Goal: Check status: Check status

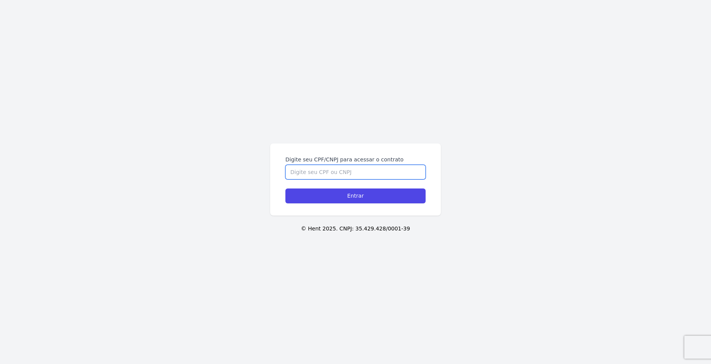
click at [341, 179] on form "Digite seu CPF/CNPJ para acessar o contrato Entrar" at bounding box center [355, 180] width 140 height 48
type input "03345680130"
click at [285, 188] on input "Entrar" at bounding box center [355, 195] width 140 height 15
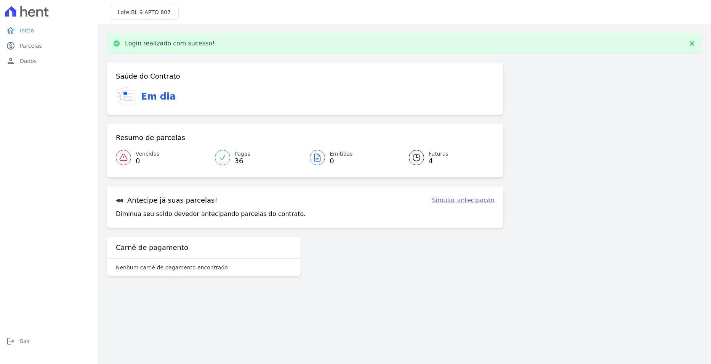
click at [430, 158] on span "4" at bounding box center [439, 161] width 20 height 6
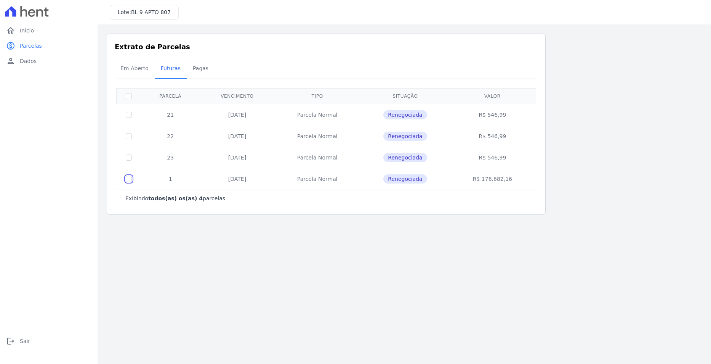
click at [129, 118] on input "checkbox" at bounding box center [129, 115] width 6 height 6
checkbox input "true"
click at [130, 118] on input "checkbox" at bounding box center [129, 115] width 6 height 6
checkbox input "false"
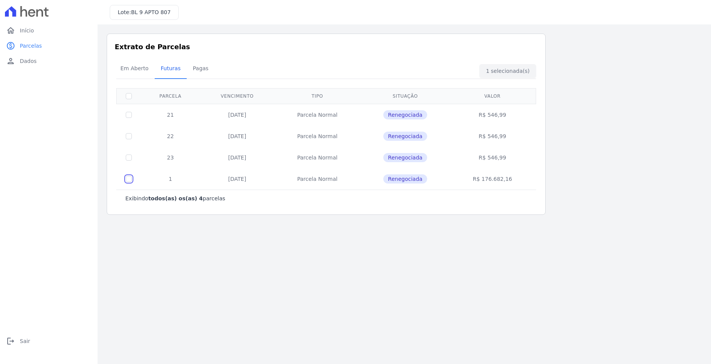
checkbox input "false"
click at [131, 115] on input "checkbox" at bounding box center [129, 115] width 6 height 6
checkbox input "true"
drag, startPoint x: 127, startPoint y: 135, endPoint x: 127, endPoint y: 144, distance: 8.4
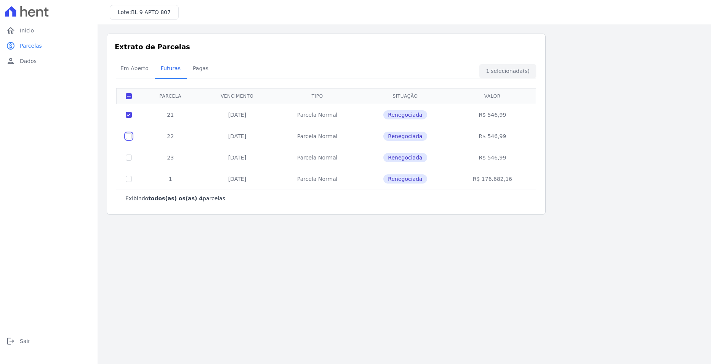
click at [127, 118] on input "checkbox" at bounding box center [129, 115] width 6 height 6
checkbox input "true"
click at [124, 152] on td at bounding box center [129, 157] width 25 height 21
click at [126, 118] on input "checkbox" at bounding box center [129, 115] width 6 height 6
drag, startPoint x: 127, startPoint y: 160, endPoint x: 130, endPoint y: 151, distance: 9.4
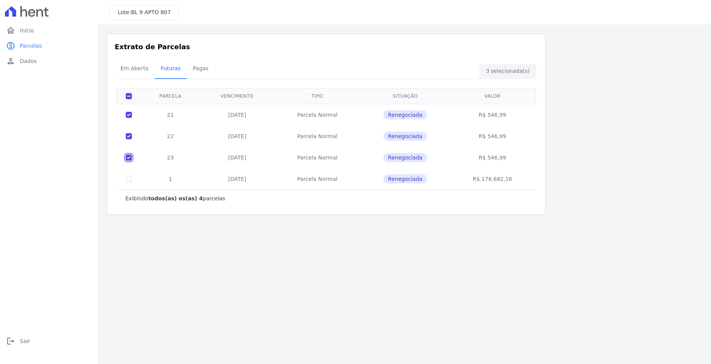
click at [128, 118] on input "checkbox" at bounding box center [129, 115] width 6 height 6
checkbox input "false"
click at [133, 136] on td at bounding box center [129, 135] width 25 height 21
click at [131, 133] on td at bounding box center [129, 135] width 25 height 21
click at [130, 113] on input "checkbox" at bounding box center [129, 115] width 6 height 6
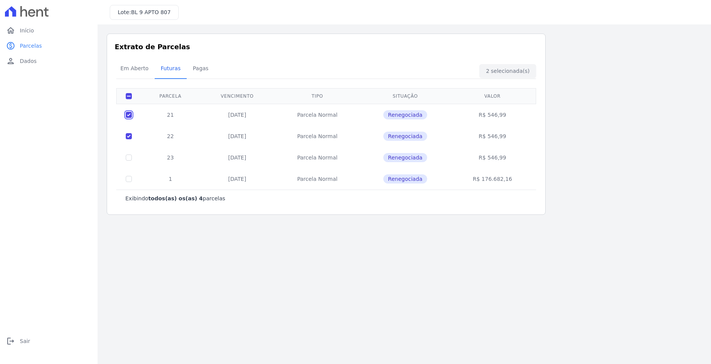
checkbox input "false"
click at [130, 118] on input "checkbox" at bounding box center [129, 115] width 6 height 6
checkbox input "false"
click at [200, 71] on span "Pagas" at bounding box center [200, 68] width 25 height 15
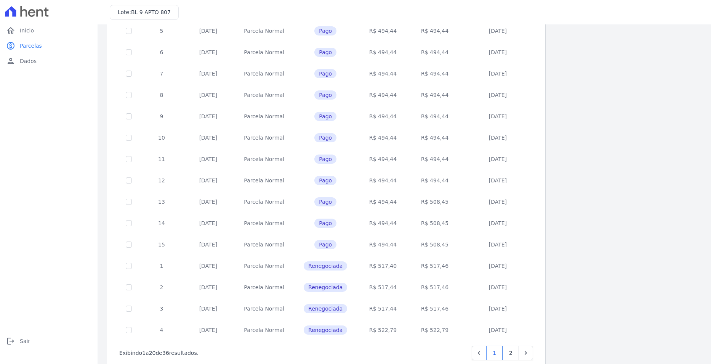
scroll to position [212, 0]
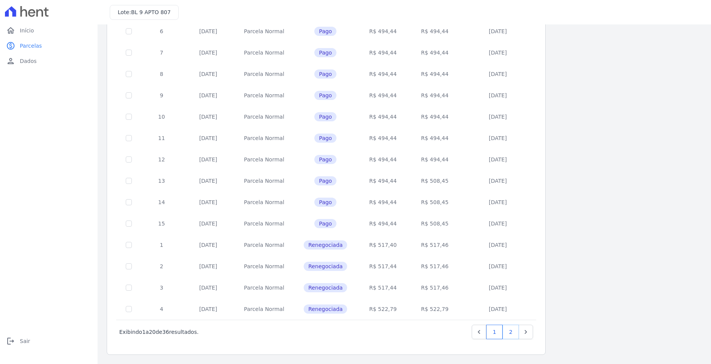
click at [508, 332] on link "2" at bounding box center [511, 331] width 16 height 14
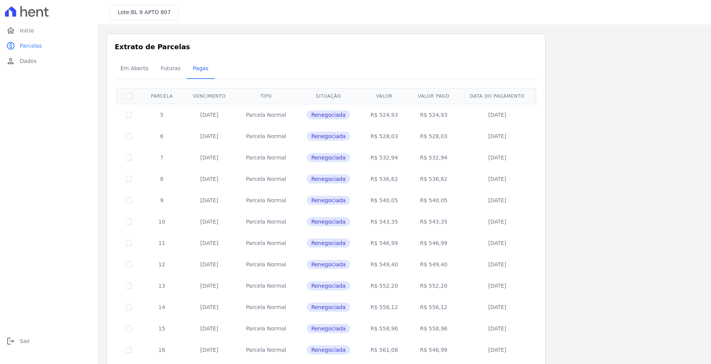
drag, startPoint x: 385, startPoint y: 135, endPoint x: 389, endPoint y: 139, distance: 6.0
click at [389, 138] on td "R$ 528,03" at bounding box center [384, 135] width 47 height 21
drag, startPoint x: 388, startPoint y: 155, endPoint x: 390, endPoint y: 162, distance: 7.1
click at [391, 156] on td "R$ 532,94" at bounding box center [384, 157] width 47 height 21
drag, startPoint x: 387, startPoint y: 177, endPoint x: 396, endPoint y: 177, distance: 9.1
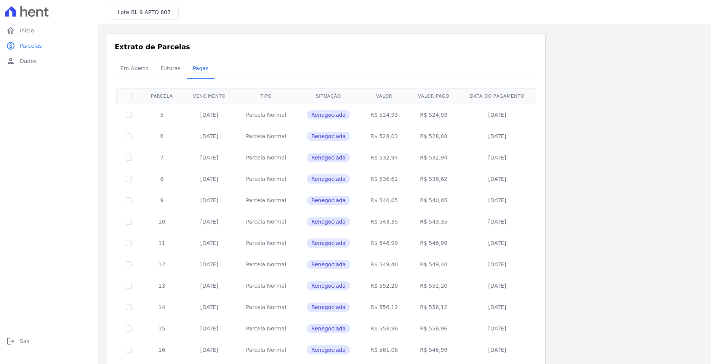
click at [396, 177] on td "R$ 536,62" at bounding box center [384, 178] width 47 height 21
drag, startPoint x: 384, startPoint y: 197, endPoint x: 391, endPoint y: 203, distance: 8.7
click at [391, 199] on td "R$ 540,05" at bounding box center [384, 199] width 47 height 21
drag, startPoint x: 379, startPoint y: 225, endPoint x: 391, endPoint y: 226, distance: 11.4
click at [391, 226] on td "R$ 543,35" at bounding box center [384, 221] width 47 height 21
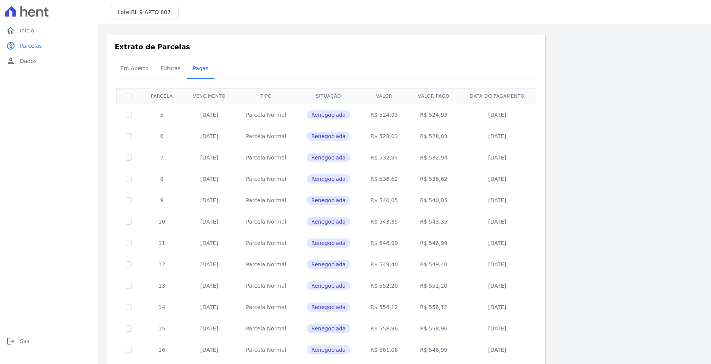
drag, startPoint x: 385, startPoint y: 245, endPoint x: 405, endPoint y: 245, distance: 20.2
click at [405, 245] on td "R$ 546,99" at bounding box center [384, 242] width 47 height 21
drag, startPoint x: 372, startPoint y: 271, endPoint x: 414, endPoint y: 270, distance: 41.9
click at [414, 270] on tr "12 10/12/2024 Parcela Normal Renegociada R$ 549,40 R$ 549,40 09/12/2024" at bounding box center [327, 263] width 420 height 21
drag, startPoint x: 376, startPoint y: 291, endPoint x: 403, endPoint y: 285, distance: 27.7
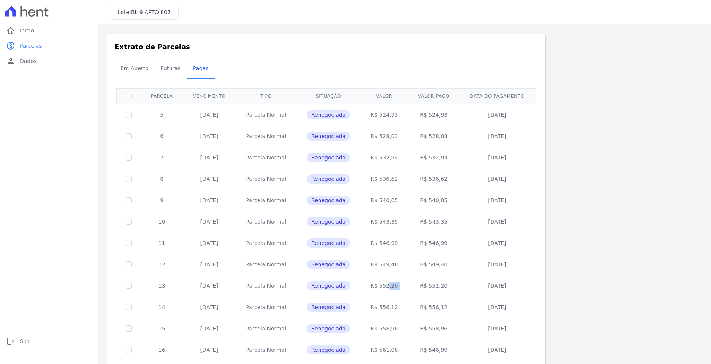
click at [411, 290] on tr "13 10/01/2025 Parcela Normal Renegociada R$ 552,20 R$ 552,20 07/01/2025" at bounding box center [327, 285] width 420 height 21
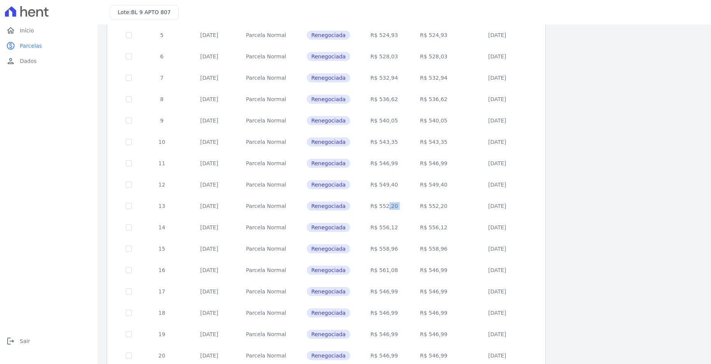
scroll to position [114, 0]
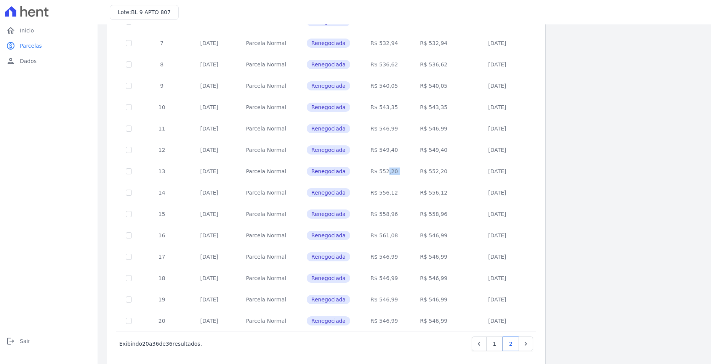
drag, startPoint x: 381, startPoint y: 190, endPoint x: 399, endPoint y: 193, distance: 17.8
click at [398, 191] on td "R$ 556,12" at bounding box center [384, 192] width 47 height 21
drag, startPoint x: 396, startPoint y: 214, endPoint x: 401, endPoint y: 214, distance: 5.7
click at [401, 214] on td "R$ 558,96" at bounding box center [384, 213] width 47 height 21
drag, startPoint x: 375, startPoint y: 237, endPoint x: 394, endPoint y: 235, distance: 19.5
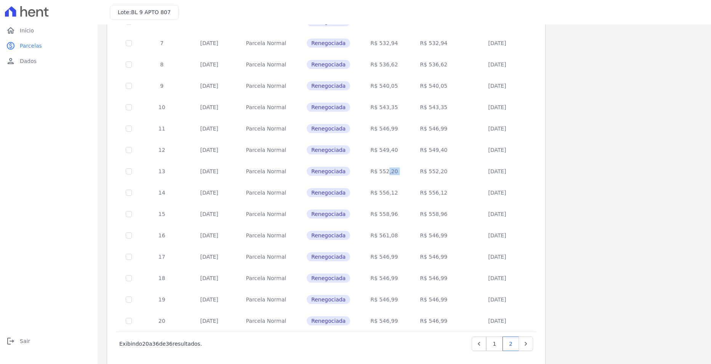
click at [394, 235] on td "R$ 561,08" at bounding box center [384, 235] width 47 height 21
drag, startPoint x: 376, startPoint y: 258, endPoint x: 402, endPoint y: 258, distance: 25.9
click at [402, 258] on td "R$ 546,99" at bounding box center [384, 256] width 47 height 21
drag, startPoint x: 373, startPoint y: 286, endPoint x: 415, endPoint y: 279, distance: 43.4
click at [415, 279] on tr "18 10/06/2025 Parcela Normal Renegociada R$ 546,99 R$ 546,99 04/06/2025" at bounding box center [327, 277] width 420 height 21
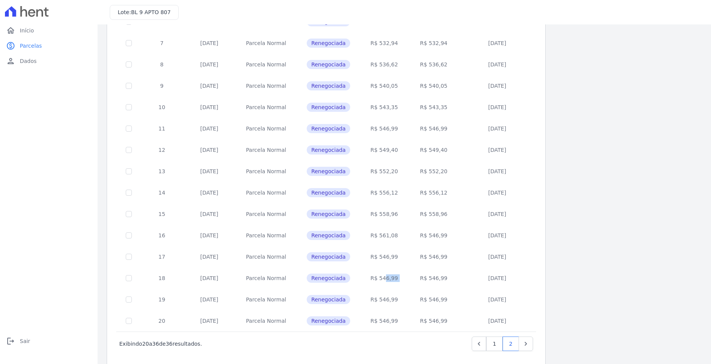
drag, startPoint x: 381, startPoint y: 302, endPoint x: 402, endPoint y: 302, distance: 21.3
click at [402, 302] on td "R$ 546,99" at bounding box center [384, 299] width 47 height 21
drag, startPoint x: 374, startPoint y: 322, endPoint x: 405, endPoint y: 319, distance: 31.4
click at [405, 319] on td "R$ 546,99" at bounding box center [384, 320] width 47 height 21
click at [387, 250] on td "R$ 546,99" at bounding box center [384, 256] width 47 height 21
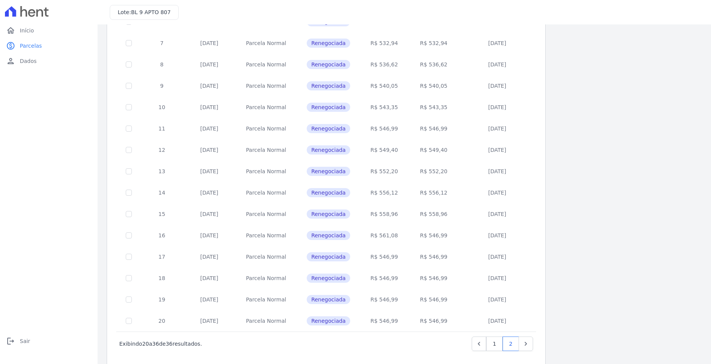
drag, startPoint x: 390, startPoint y: 261, endPoint x: 399, endPoint y: 261, distance: 9.1
click at [399, 261] on td "R$ 546,99" at bounding box center [384, 256] width 47 height 21
click at [387, 273] on td "R$ 546,99" at bounding box center [384, 277] width 47 height 21
click at [513, 343] on link "2" at bounding box center [511, 343] width 16 height 14
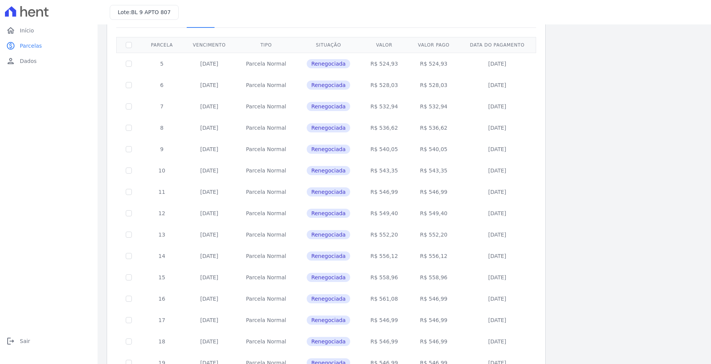
scroll to position [0, 0]
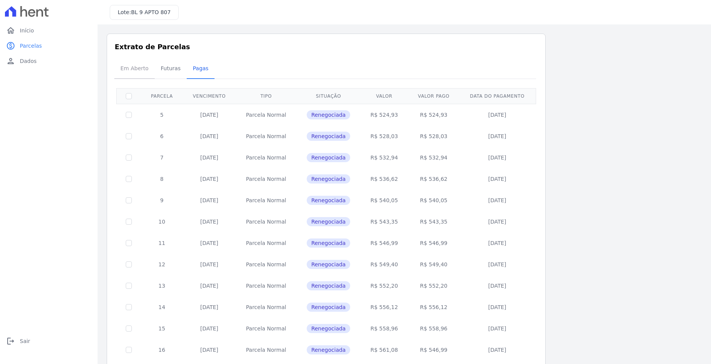
click at [134, 69] on span "Em Aberto" at bounding box center [134, 68] width 37 height 15
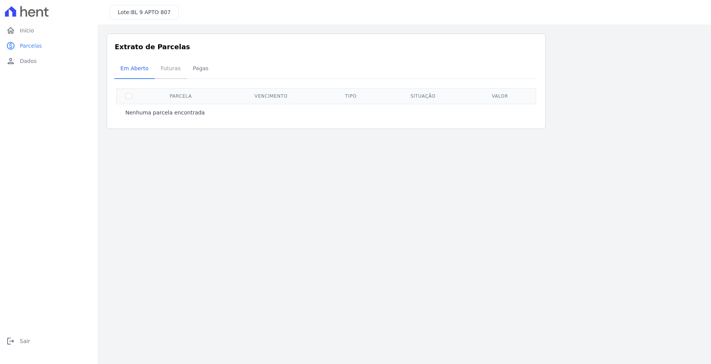
click at [164, 73] on span "Futuras" at bounding box center [170, 68] width 29 height 15
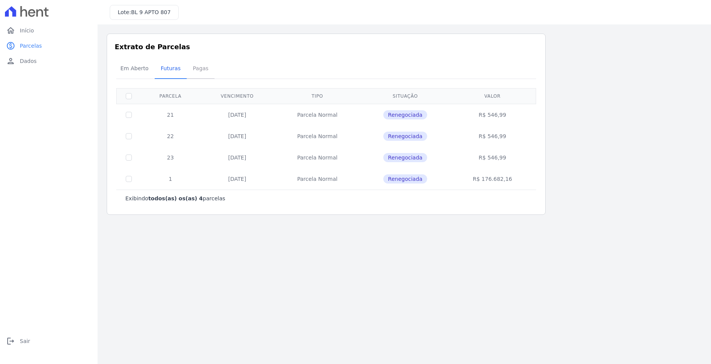
click at [201, 74] on span "Pagas" at bounding box center [200, 68] width 25 height 15
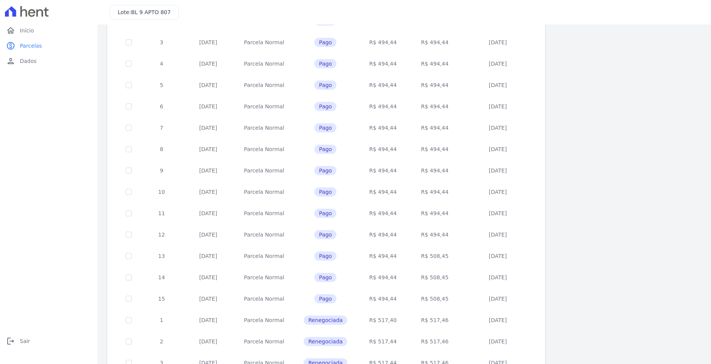
scroll to position [212, 0]
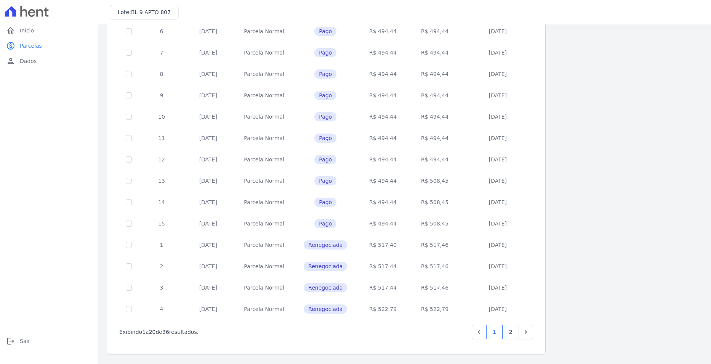
drag, startPoint x: 192, startPoint y: 247, endPoint x: 217, endPoint y: 248, distance: 24.4
click at [217, 248] on td "10/01/2024" at bounding box center [208, 244] width 52 height 21
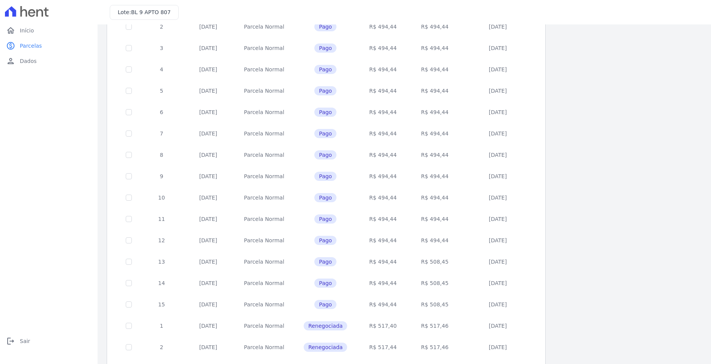
scroll to position [173, 0]
click at [220, 276] on td "10/01/2024" at bounding box center [208, 282] width 52 height 21
click at [218, 281] on td "10/01/2024" at bounding box center [208, 282] width 52 height 21
drag, startPoint x: 218, startPoint y: 281, endPoint x: 228, endPoint y: 283, distance: 9.3
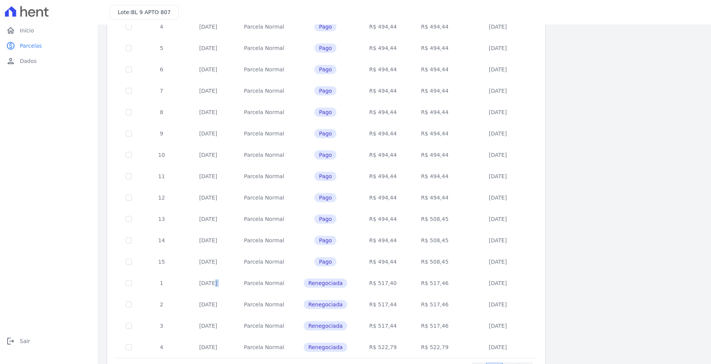
click at [218, 281] on td "10/01/2024" at bounding box center [208, 282] width 52 height 21
drag, startPoint x: 518, startPoint y: 280, endPoint x: 136, endPoint y: 279, distance: 381.6
click at [136, 279] on tr "1 10/01/2024 Parcela Normal Renegociada R$ 517,40 R$ 517,46 09/01/2024" at bounding box center [327, 282] width 420 height 21
click at [317, 279] on span "Renegociada" at bounding box center [325, 282] width 43 height 9
drag, startPoint x: 313, startPoint y: 289, endPoint x: 327, endPoint y: 284, distance: 15.3
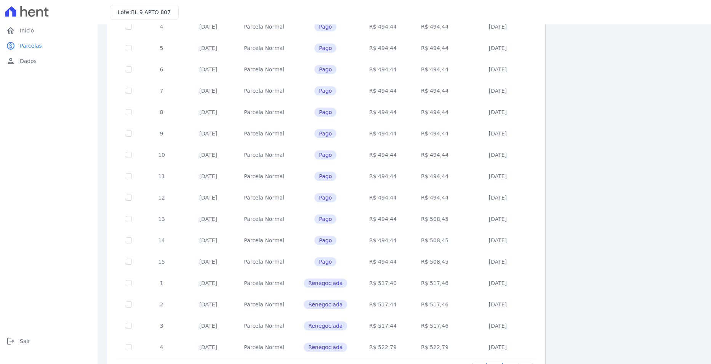
click at [313, 289] on td "Renegociada" at bounding box center [325, 282] width 63 height 21
click at [328, 284] on span "Renegociada" at bounding box center [325, 282] width 43 height 9
click at [337, 284] on span "Renegociada" at bounding box center [325, 282] width 43 height 9
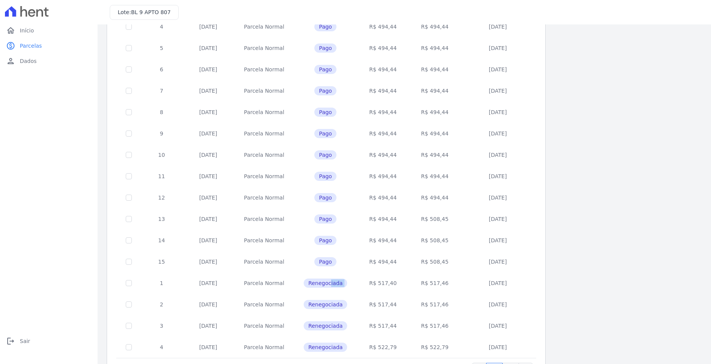
click at [337, 284] on span "Renegociada" at bounding box center [325, 282] width 43 height 9
click at [438, 285] on td "R$ 517,46" at bounding box center [435, 282] width 52 height 21
drag, startPoint x: 524, startPoint y: 276, endPoint x: 515, endPoint y: 282, distance: 11.0
click at [515, 281] on td "09/01/2024" at bounding box center [498, 282] width 74 height 21
drag, startPoint x: 523, startPoint y: 285, endPoint x: 230, endPoint y: 281, distance: 292.8
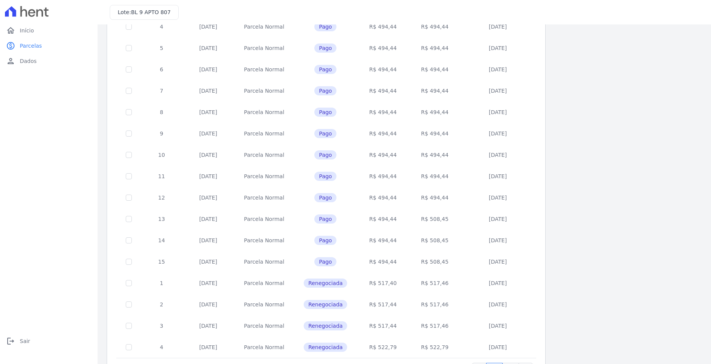
click at [230, 281] on tr "1 10/01/2024 Parcela Normal Renegociada R$ 517,40 R$ 517,46 09/01/2024" at bounding box center [327, 282] width 420 height 21
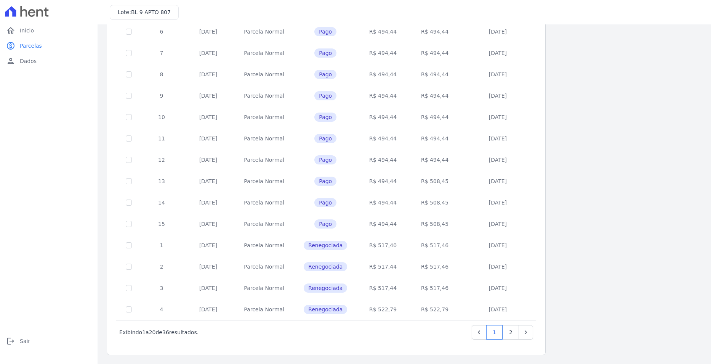
scroll to position [212, 0]
click at [511, 331] on link "2" at bounding box center [511, 331] width 16 height 14
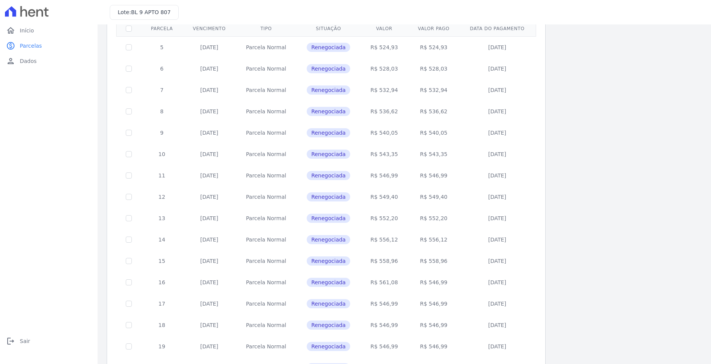
scroll to position [126, 0]
